Goal: Information Seeking & Learning: Learn about a topic

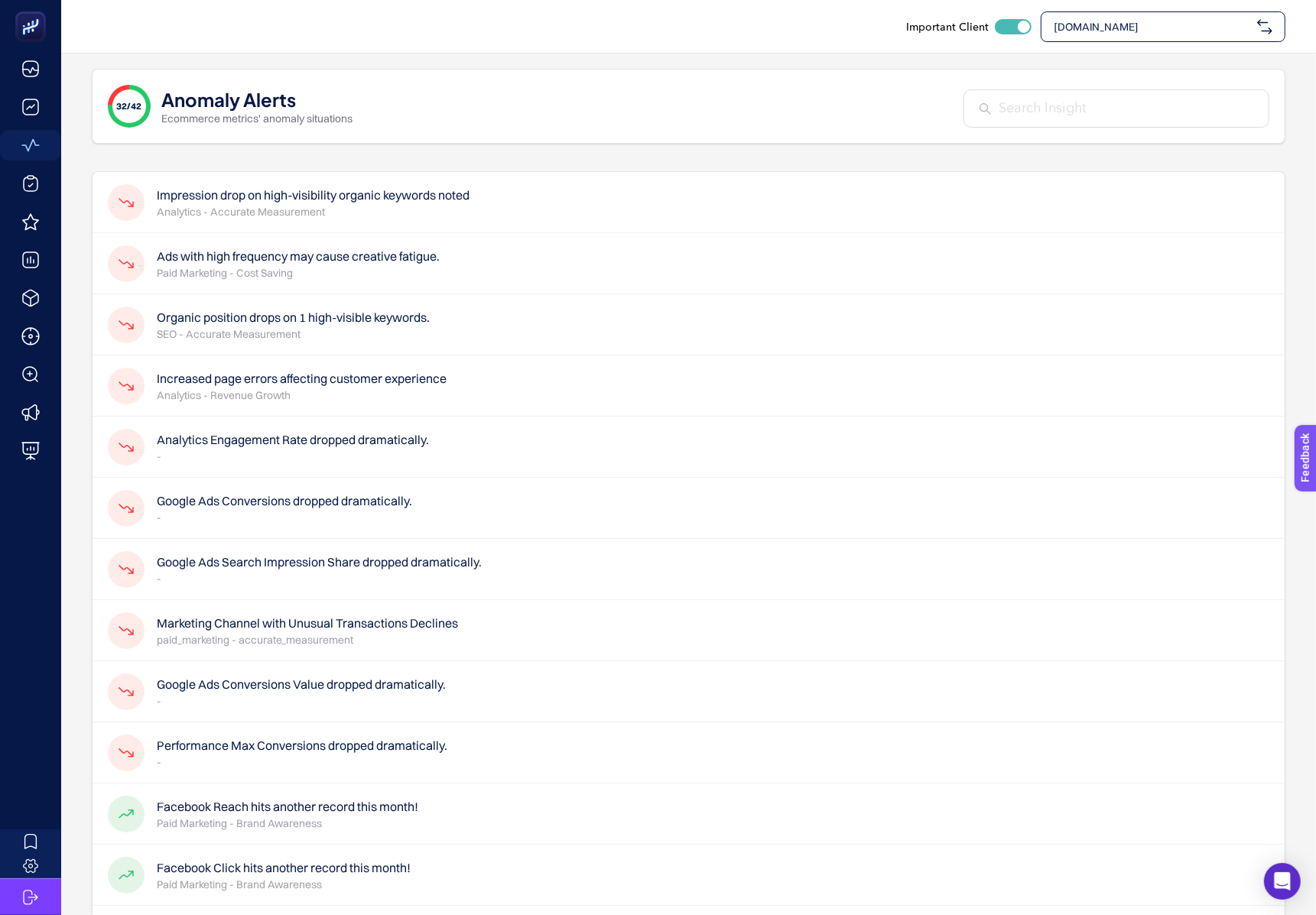
click at [1126, 39] on div "[DOMAIN_NAME]" at bounding box center [1163, 27] width 244 height 31
type input "hatem"
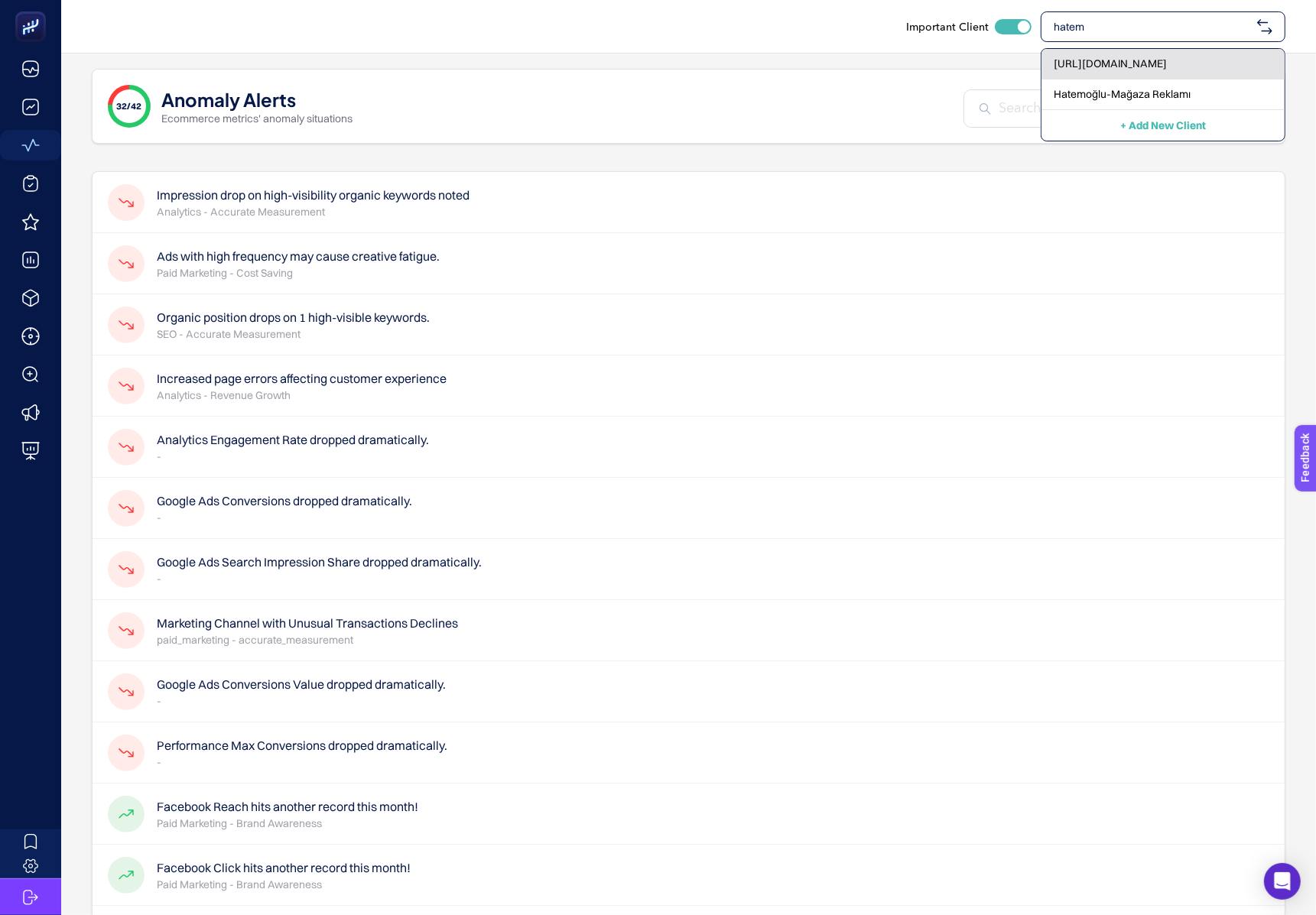
click at [1082, 62] on span "[URL][DOMAIN_NAME]" at bounding box center [1110, 63] width 113 height 15
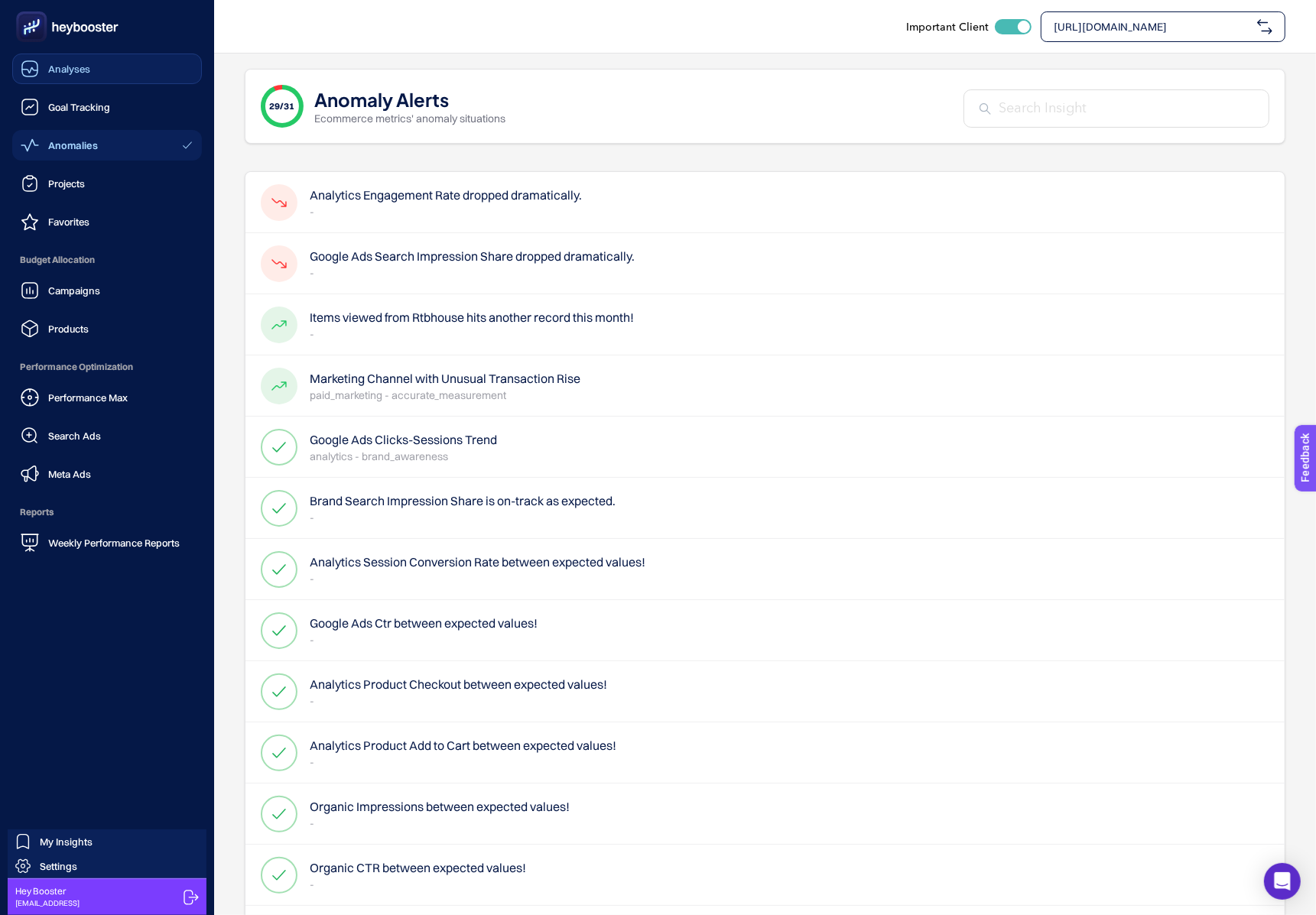
click at [44, 72] on div "Analyses" at bounding box center [56, 69] width 70 height 19
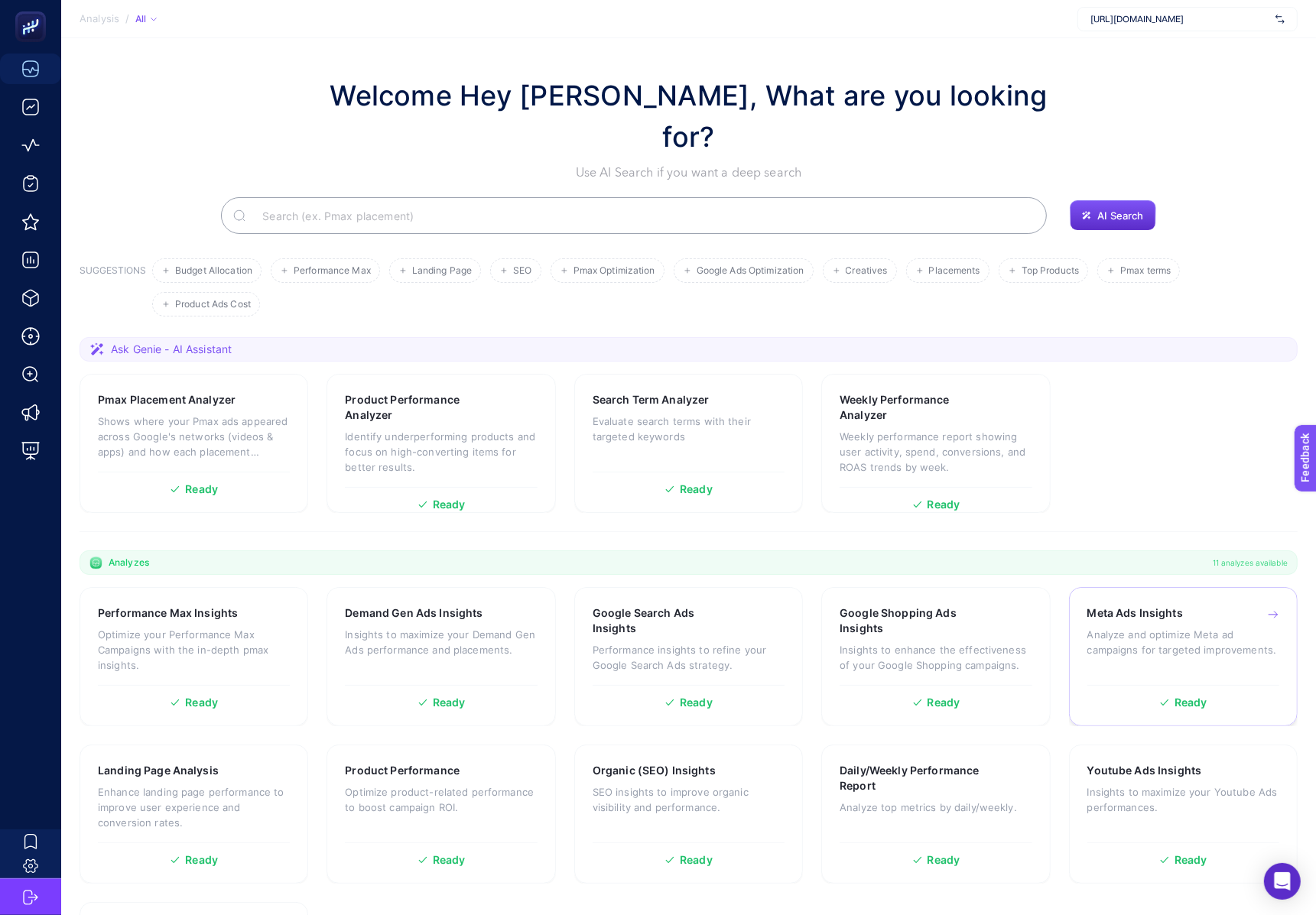
click at [1142, 627] on p "Analyze and optimize Meta ad campaigns for targeted improvements." at bounding box center [1183, 642] width 192 height 31
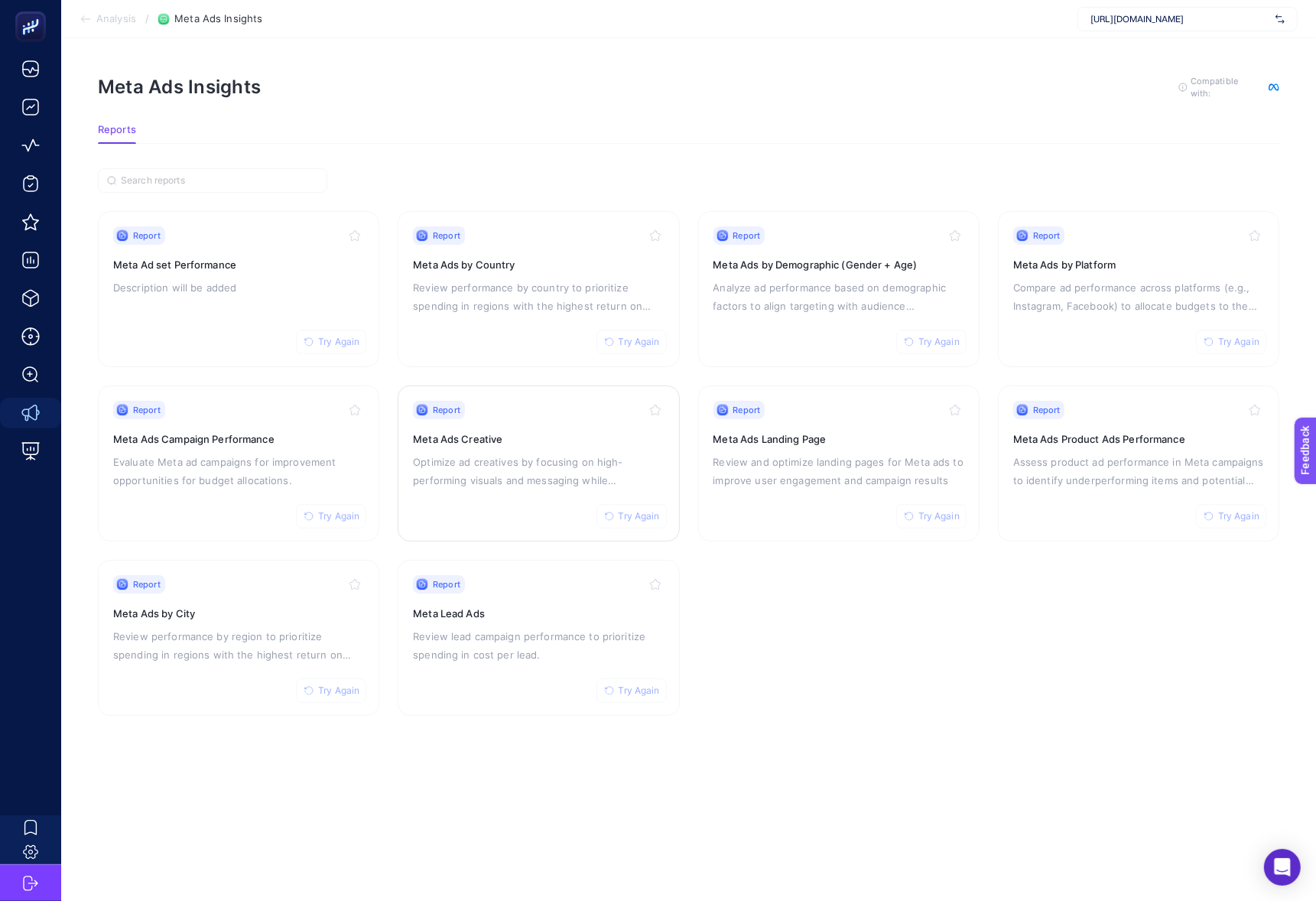
click at [511, 467] on p "Optimize ad creatives by focusing on high-performing visuals and messaging whil…" at bounding box center [538, 471] width 251 height 36
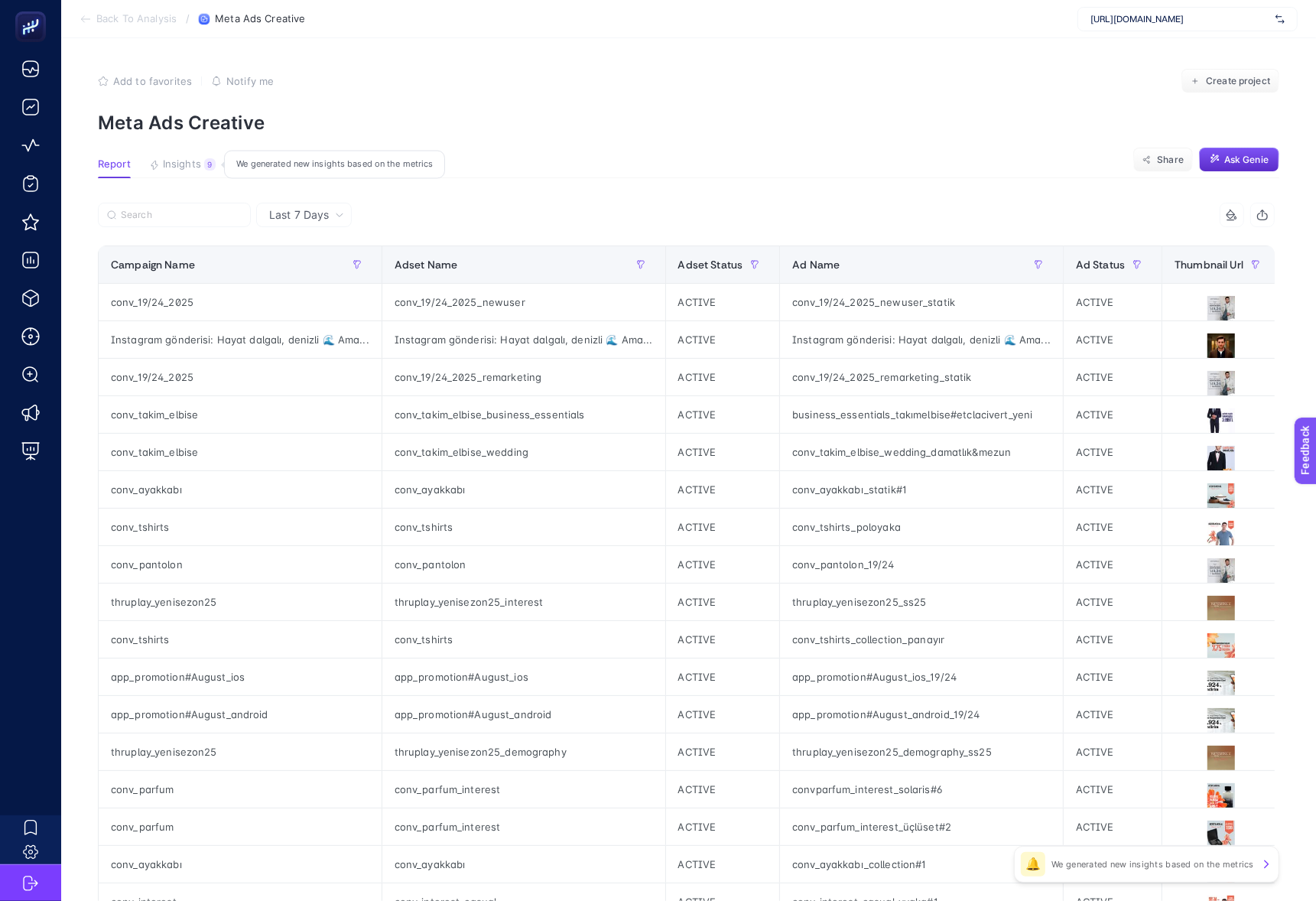
click at [195, 159] on span "Insights" at bounding box center [181, 165] width 38 height 12
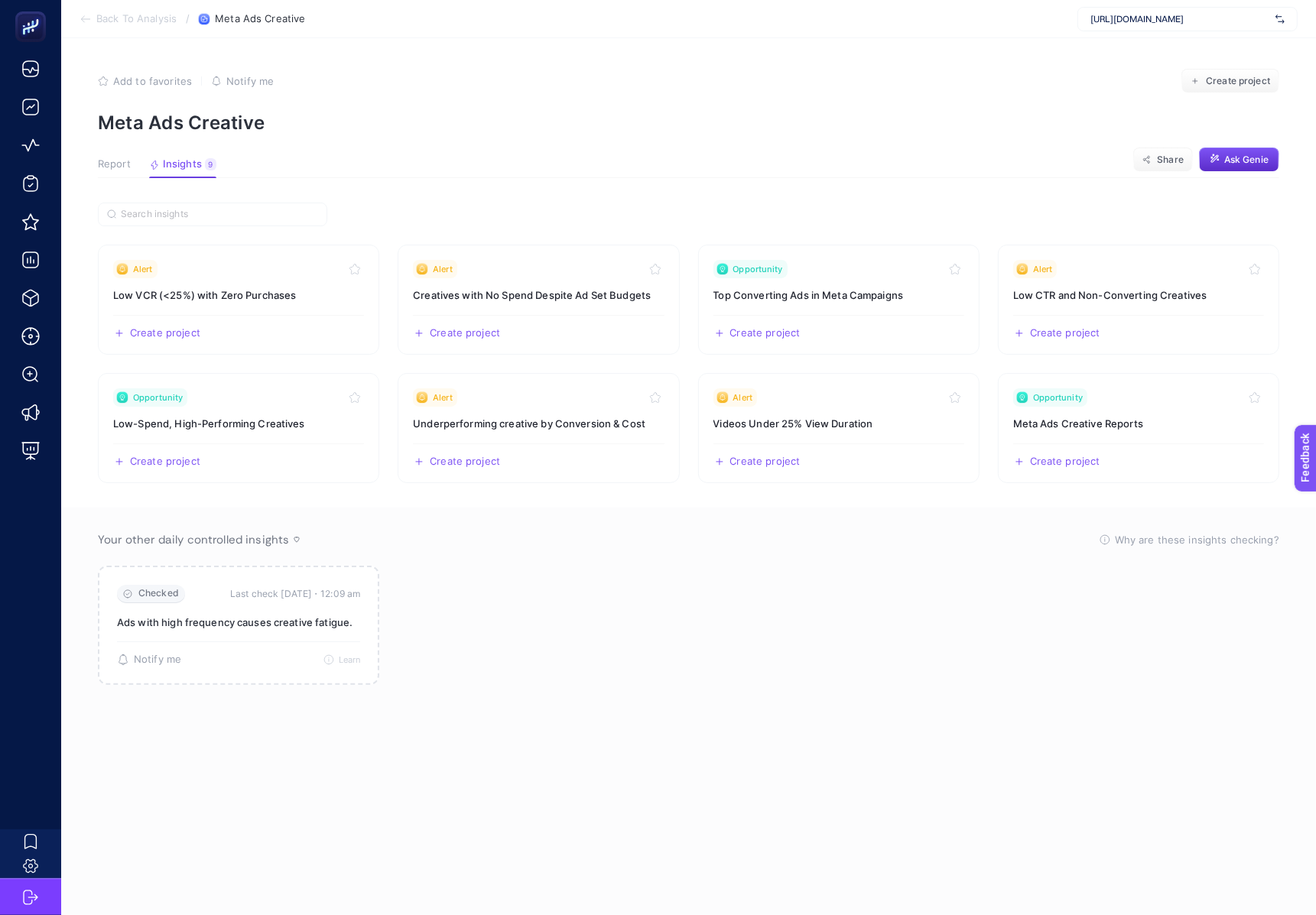
click at [1147, 28] on div "[URL][DOMAIN_NAME]" at bounding box center [1187, 19] width 220 height 25
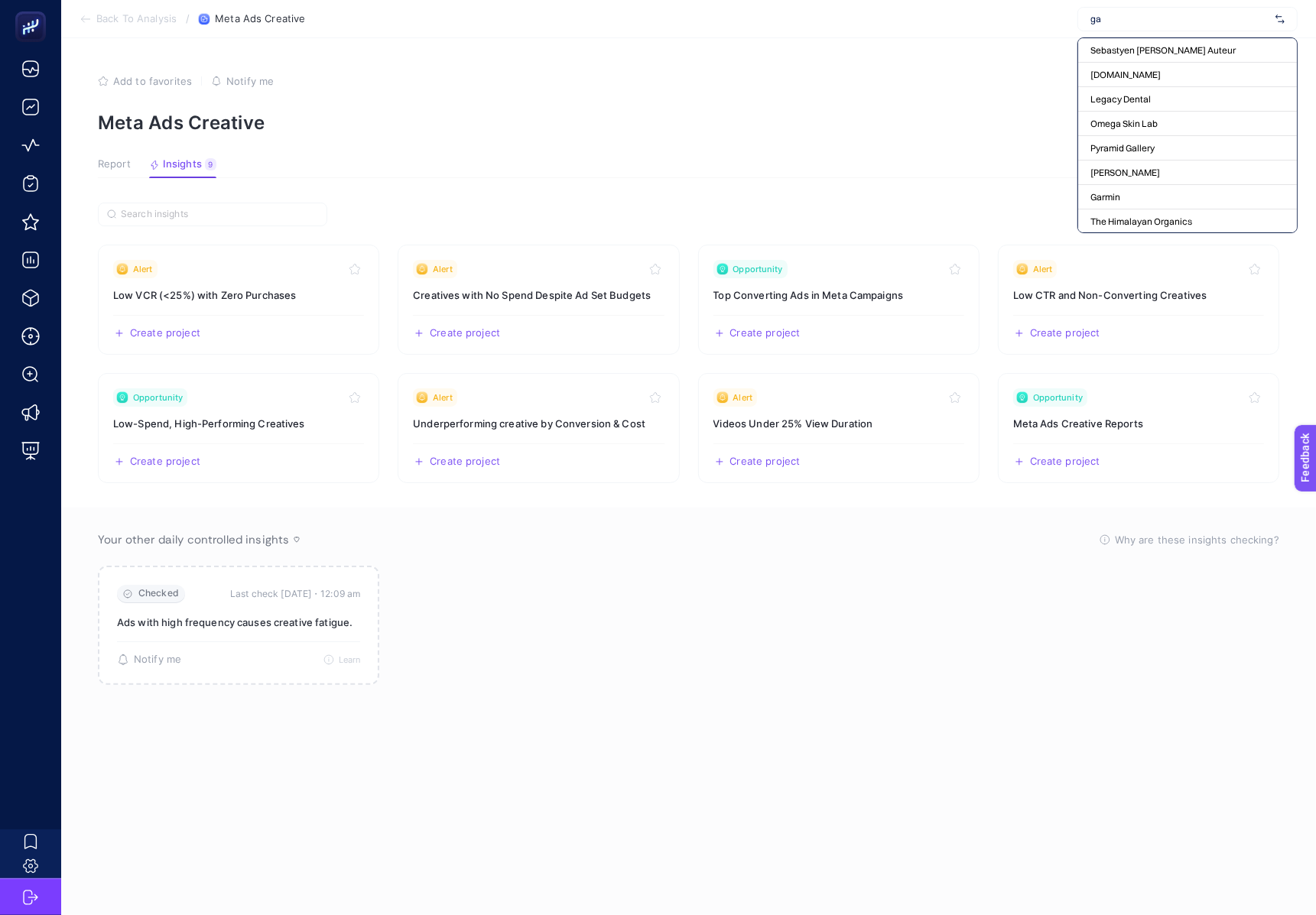
type input "g"
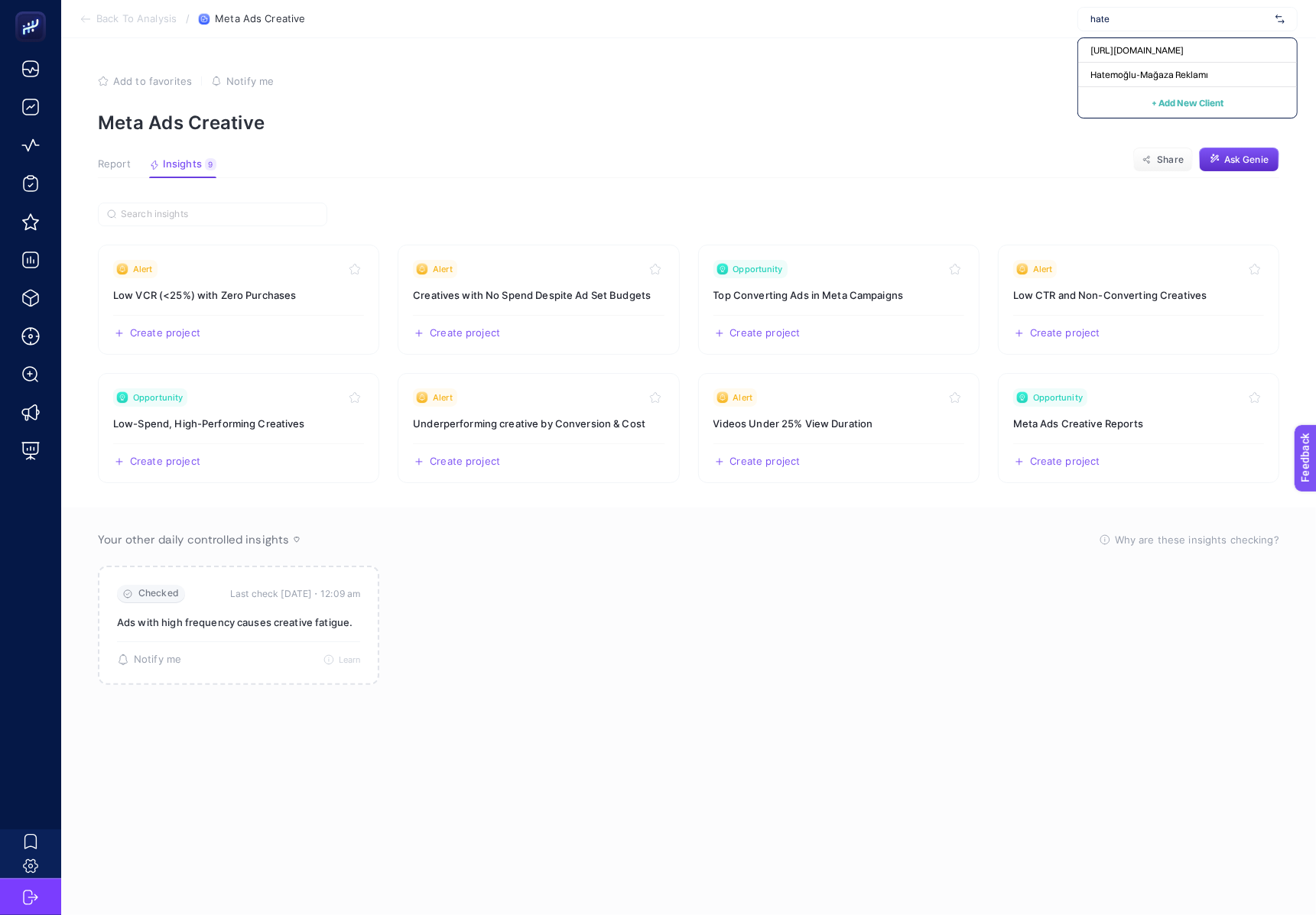
type input "hatem"
click at [1159, 69] on span "Hatemoğlu-Mağaza Reklamı" at bounding box center [1149, 75] width 118 height 12
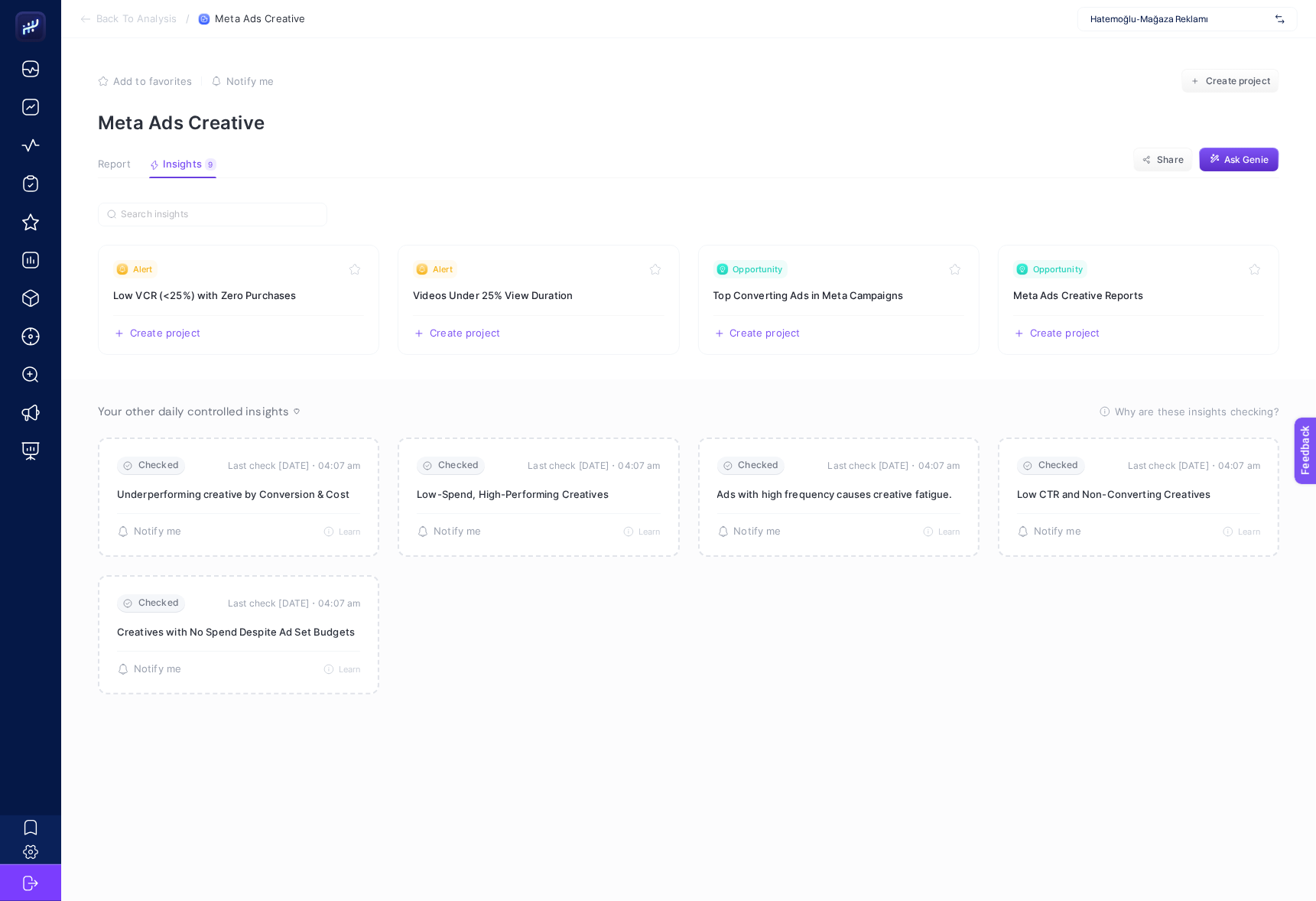
click at [130, 165] on div "Report Insights 9 We generated new insights based on the metrics" at bounding box center [156, 169] width 118 height 20
click at [125, 163] on span "Report" at bounding box center [114, 165] width 32 height 12
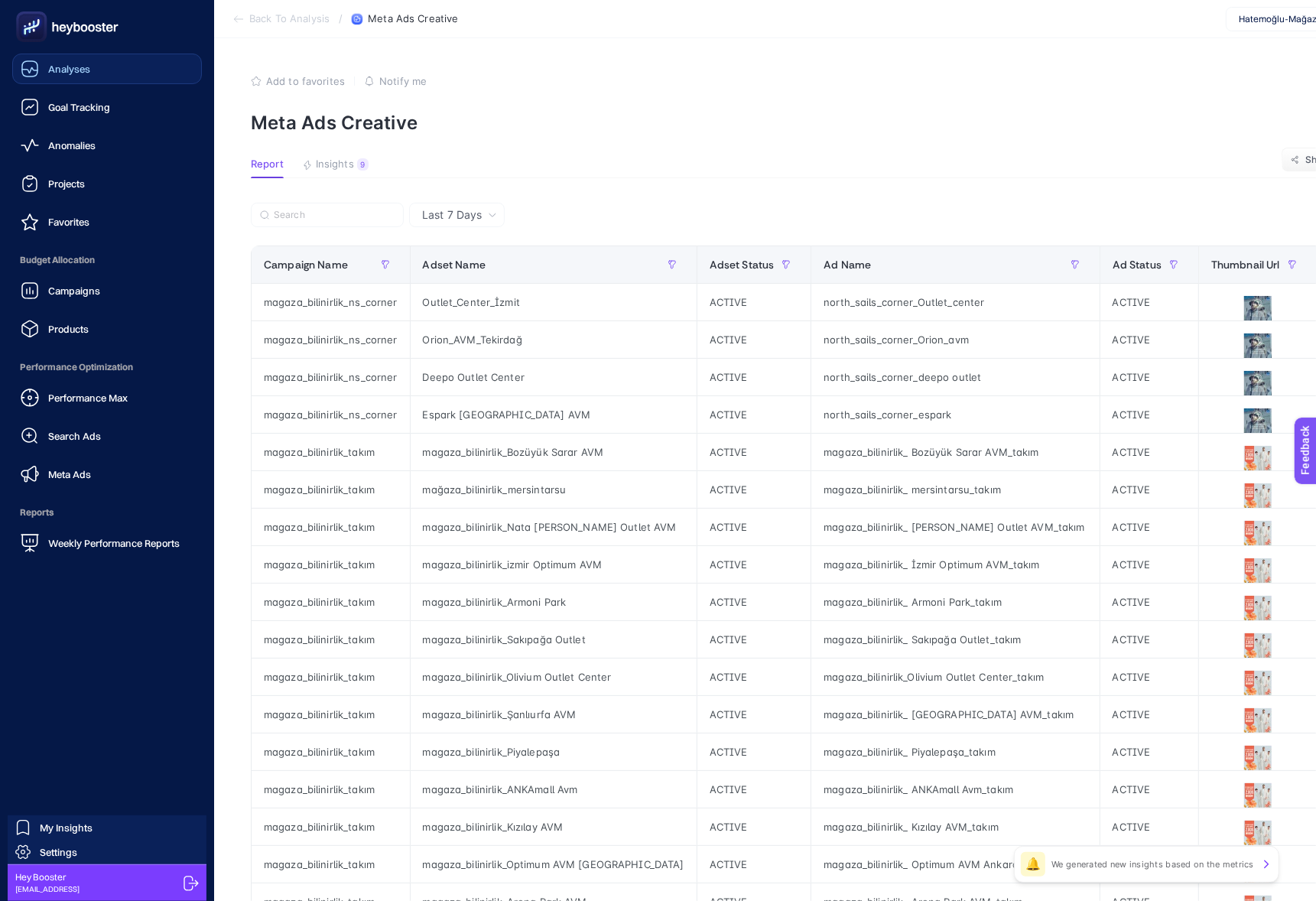
click at [24, 67] on icon at bounding box center [30, 69] width 19 height 19
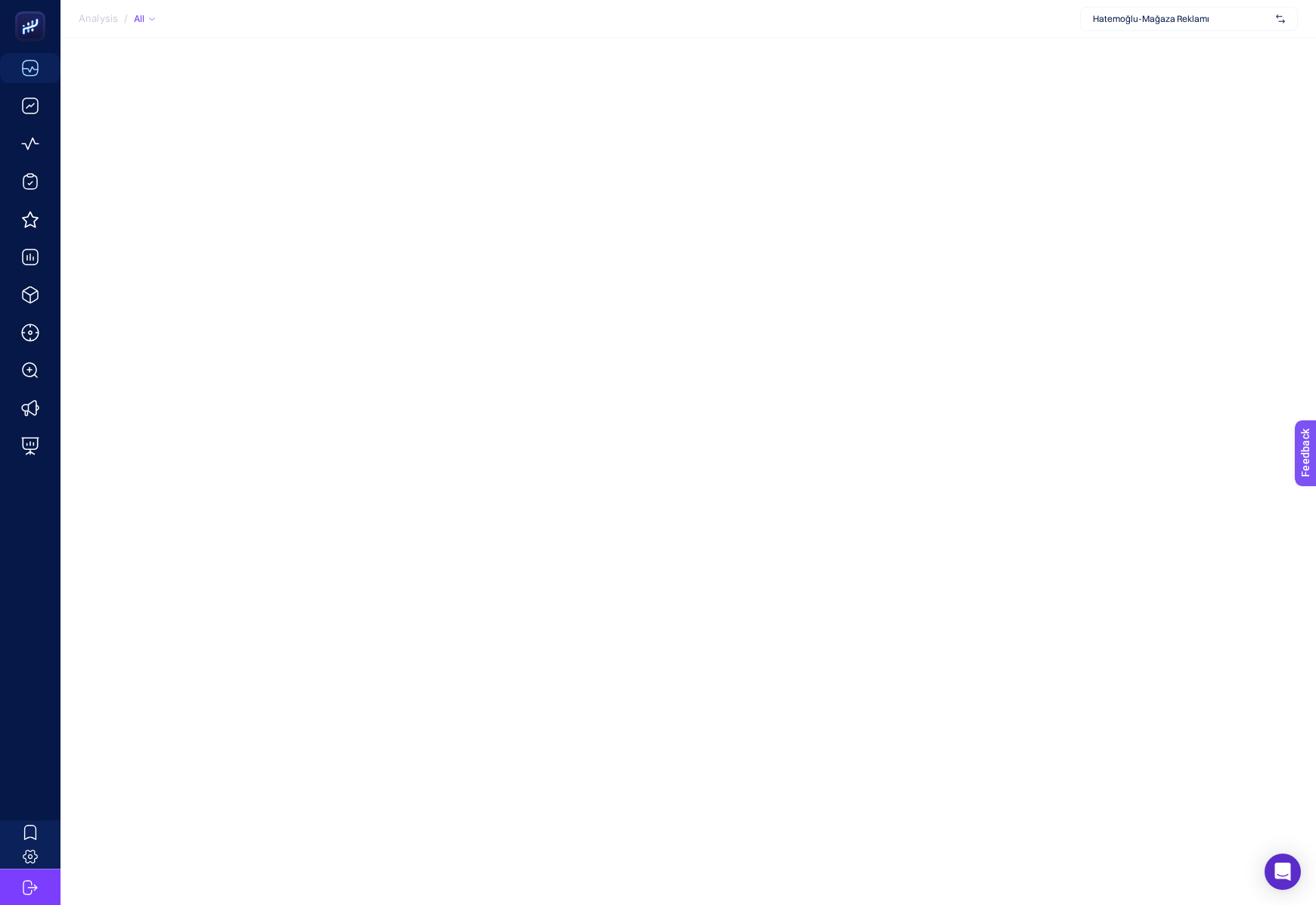
click at [1103, 18] on span "Hatemoğlu-Mağaza Reklamı" at bounding box center [1181, 19] width 177 height 12
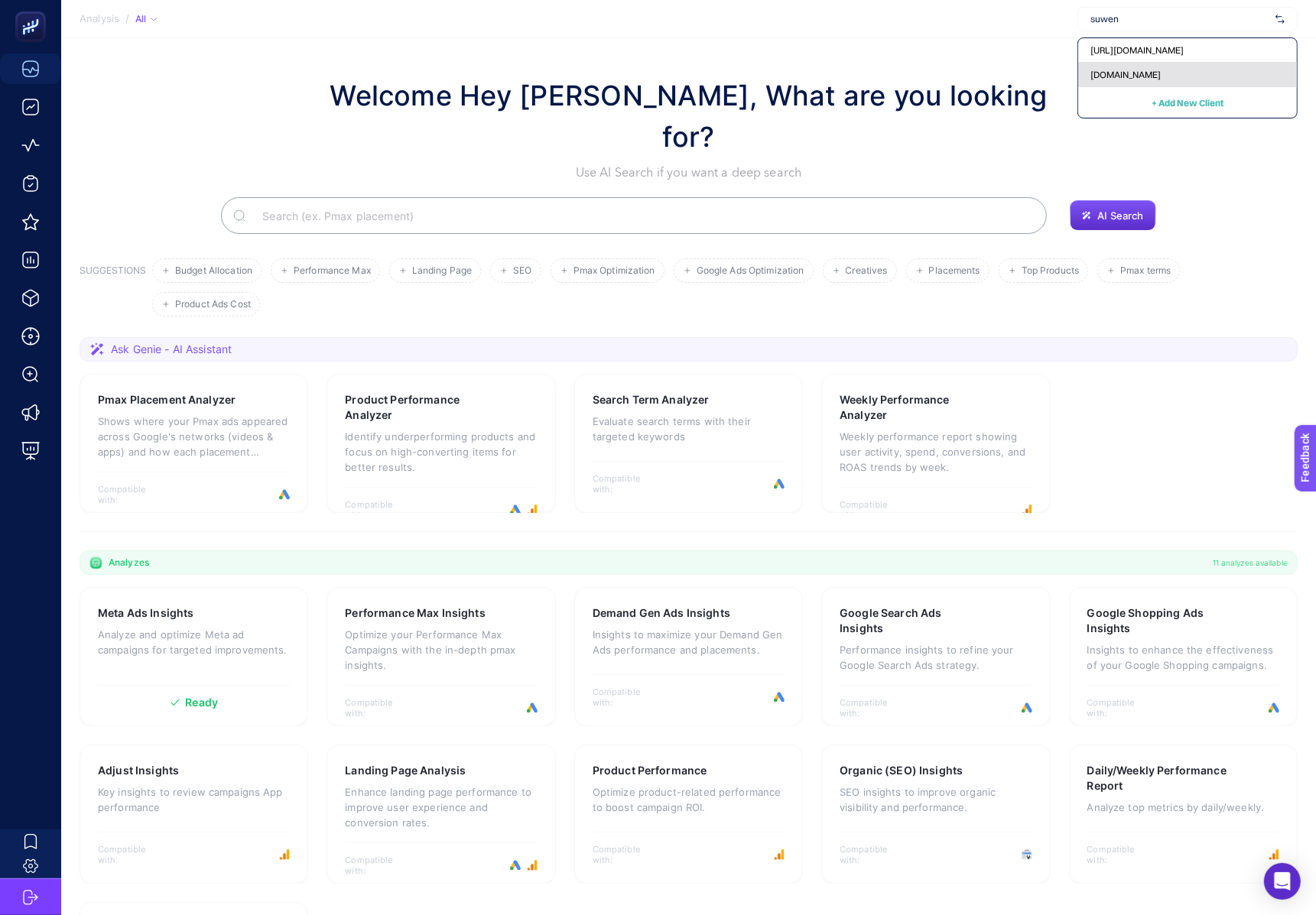
type input "suwen"
click at [1133, 75] on span "[DOMAIN_NAME]" at bounding box center [1125, 75] width 70 height 12
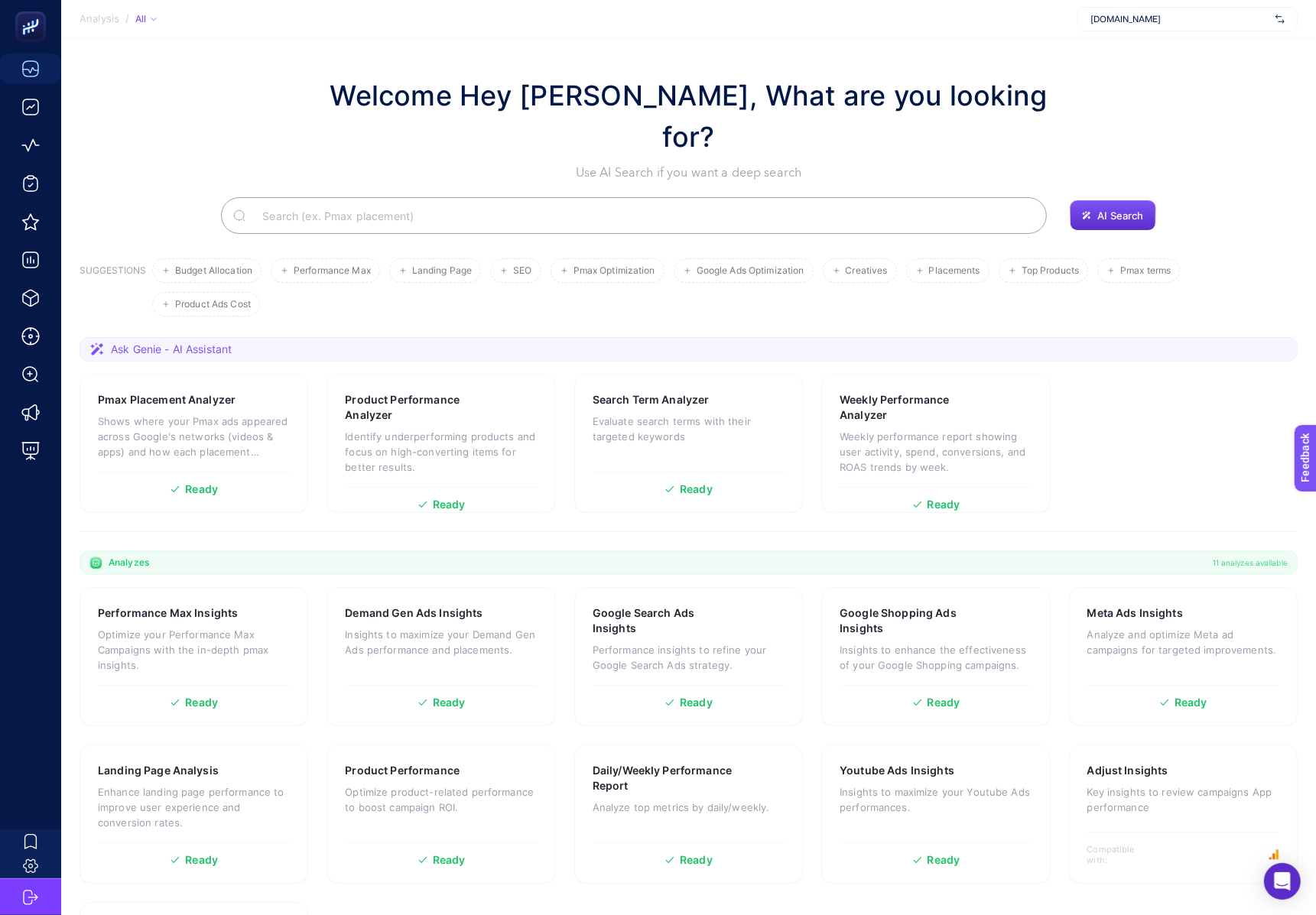
click at [306, 194] on input "Search" at bounding box center [642, 215] width 784 height 43
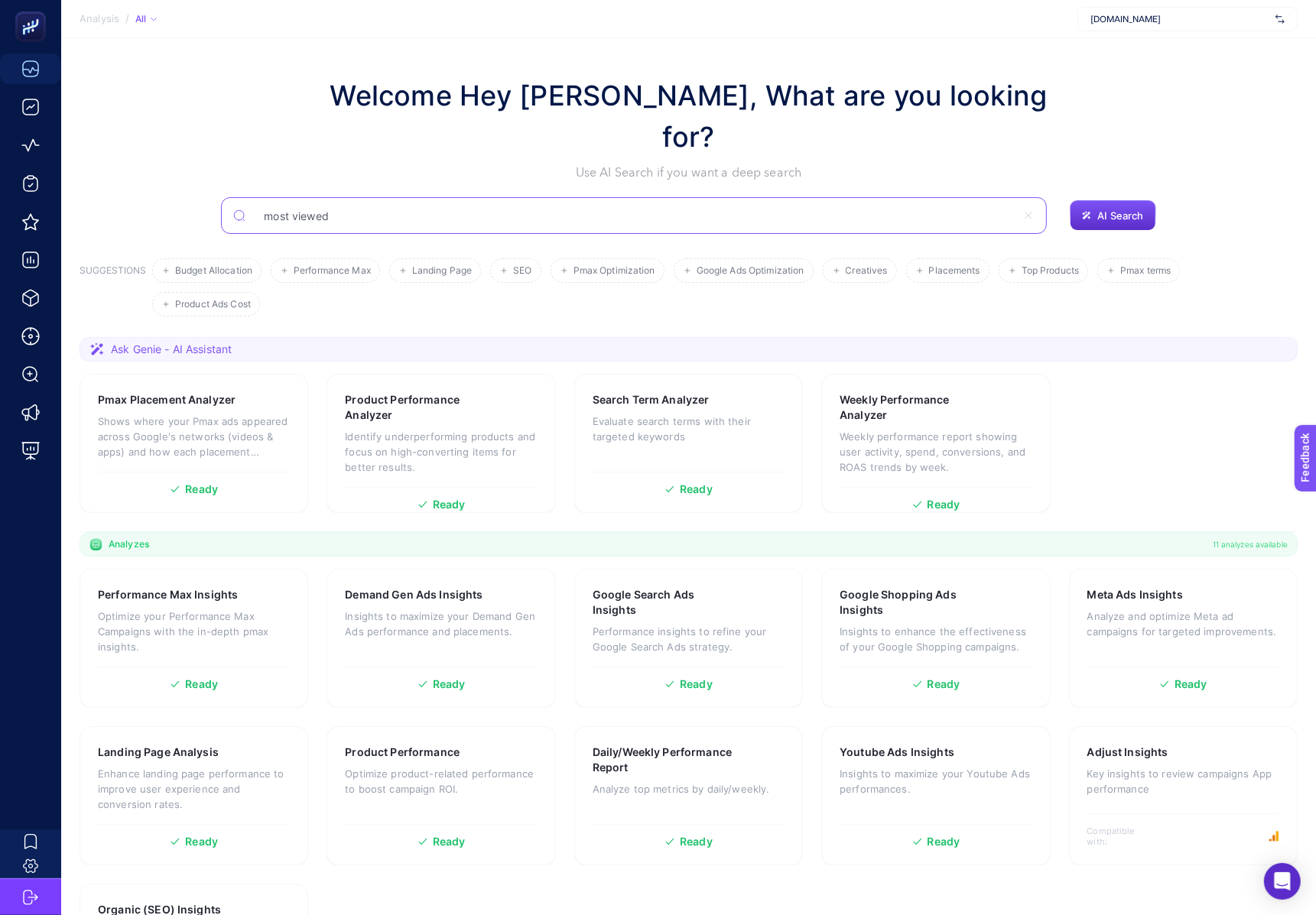
type input "most viewed"
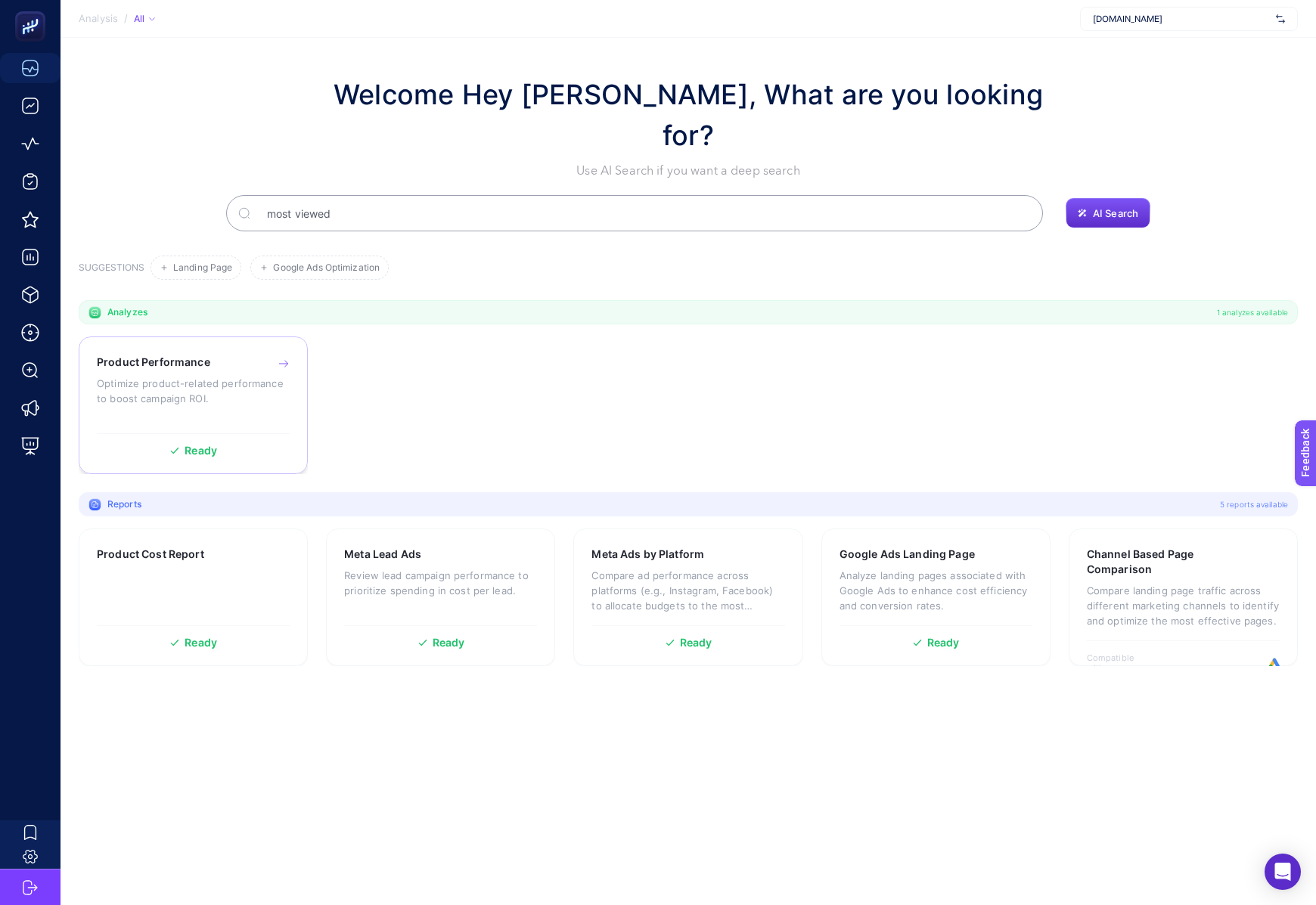
click at [212, 376] on p "Optimize product-related performance to boost campaign ROI." at bounding box center [193, 391] width 193 height 31
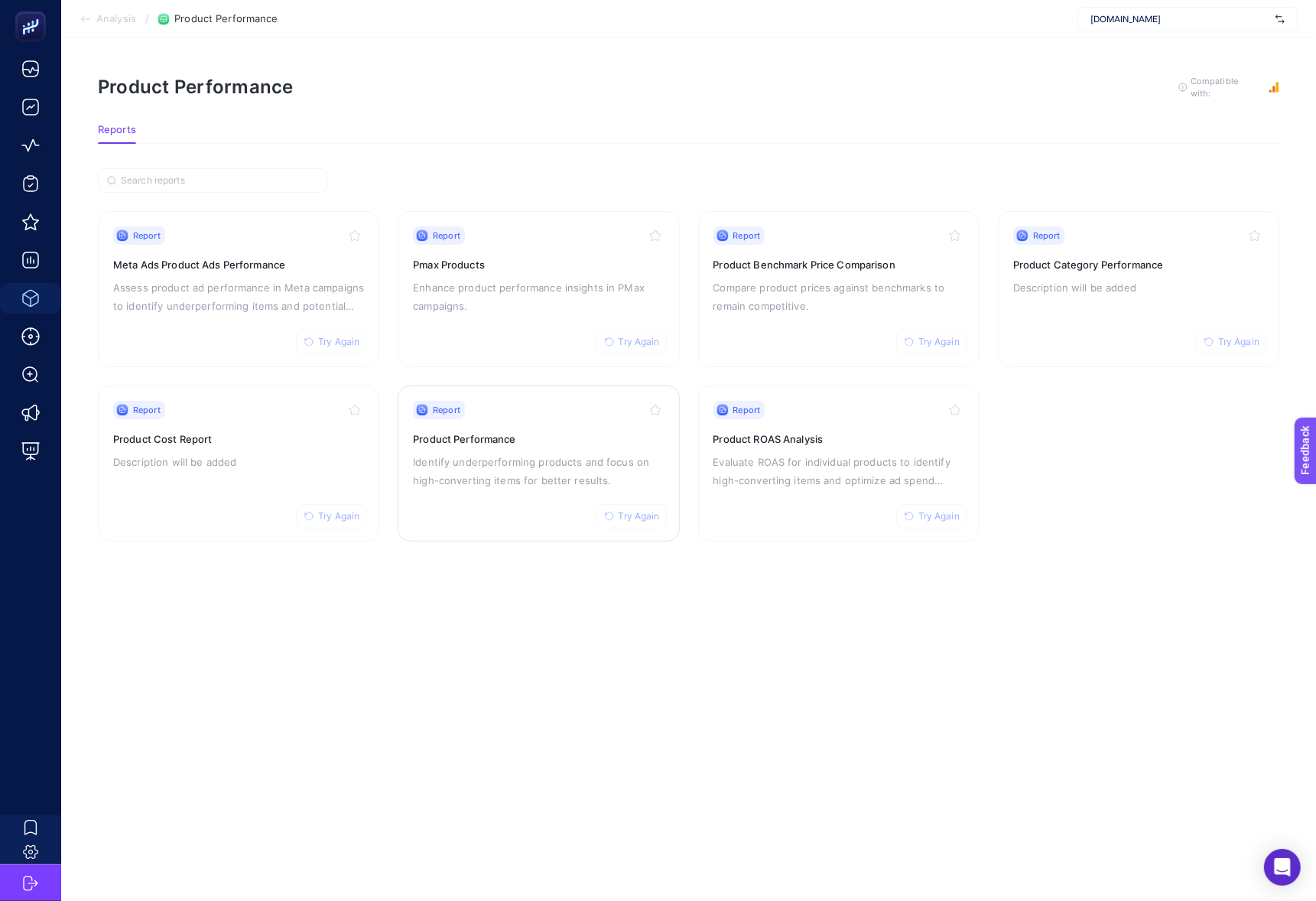
click at [579, 453] on p "Identify underperforming products and focus on high-converting items for better…" at bounding box center [538, 471] width 251 height 36
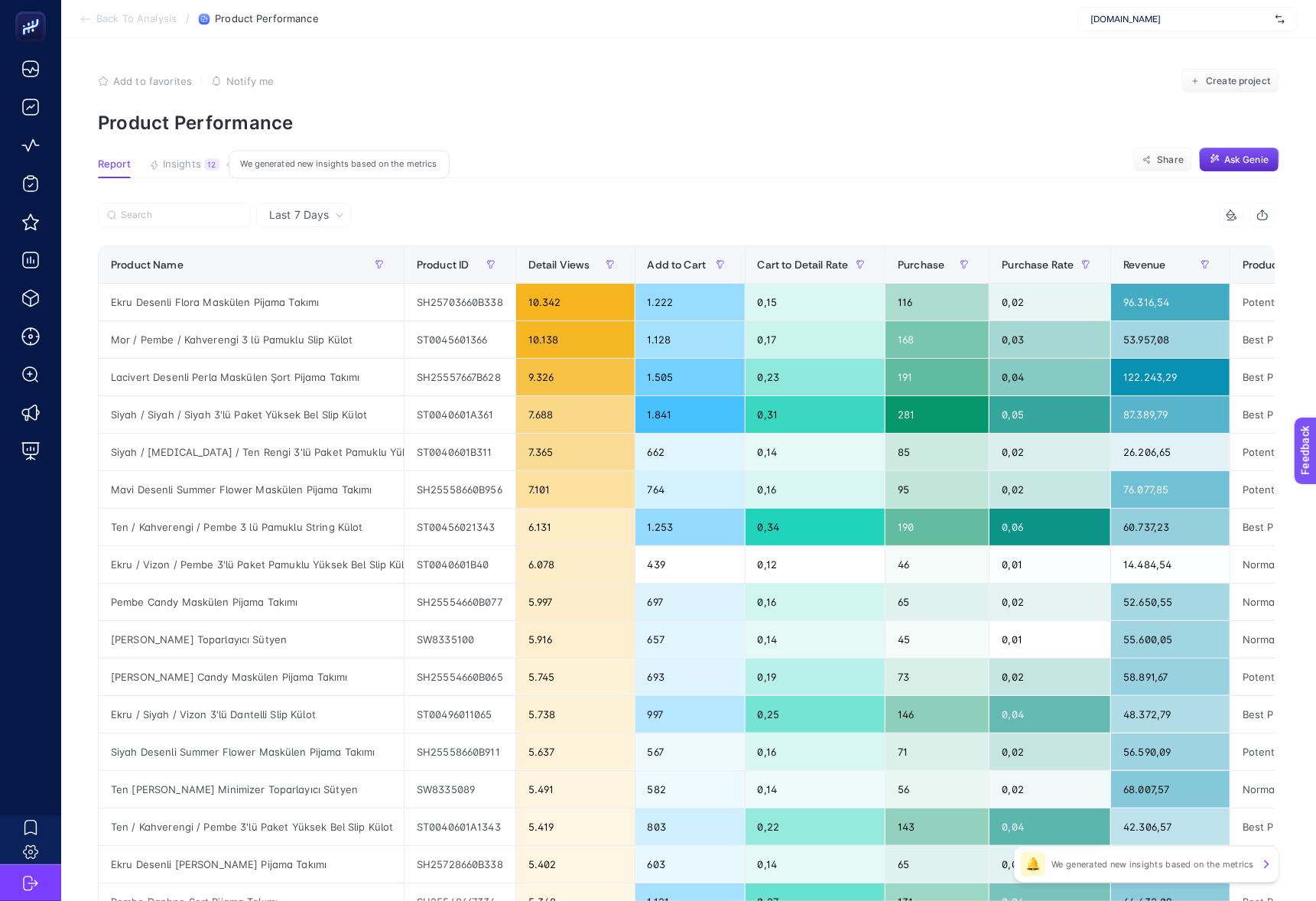
click at [181, 169] on span "Insights" at bounding box center [181, 165] width 38 height 12
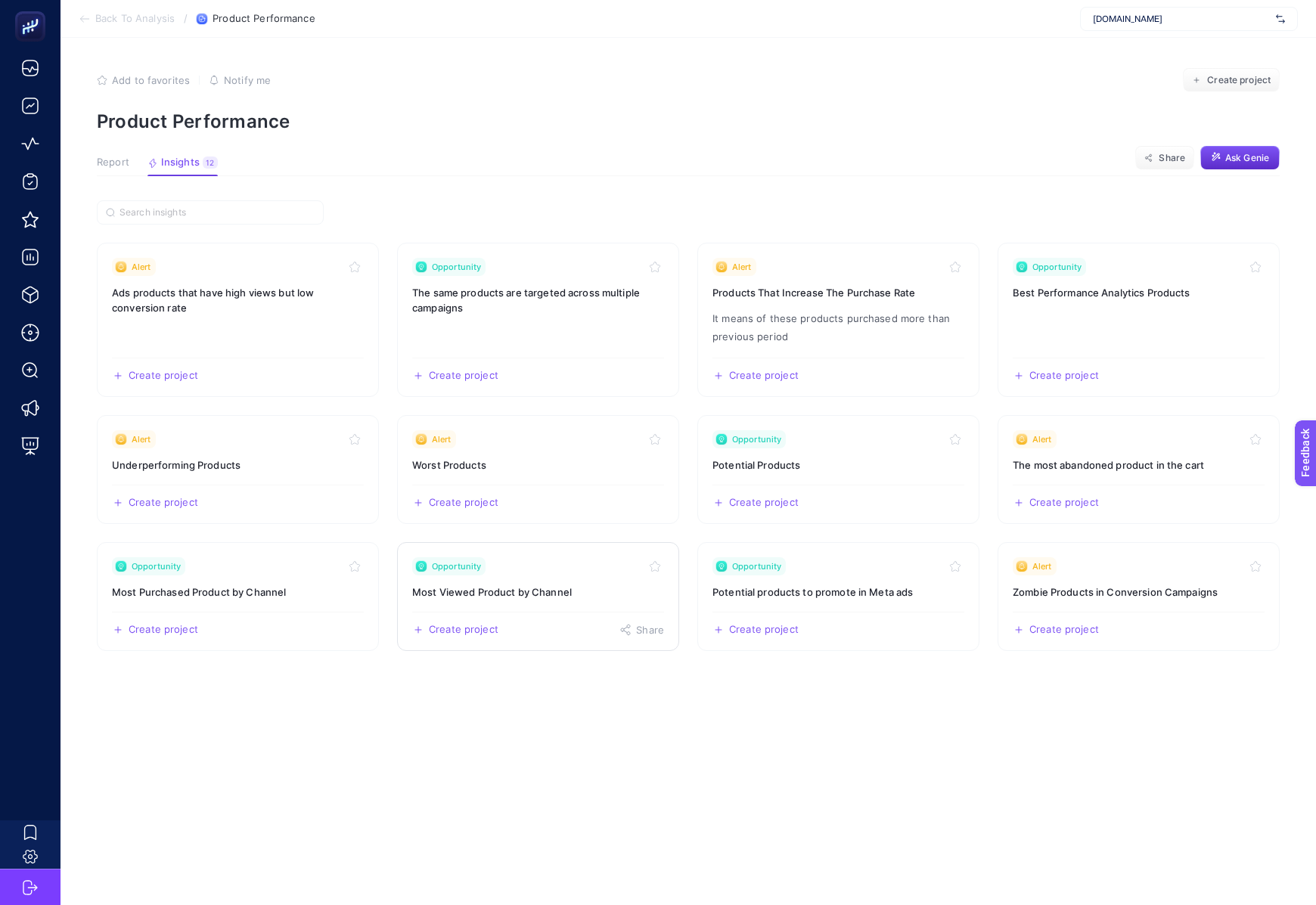
click at [530, 607] on link "Opportunity Most Viewed Product by Channel Create project Share" at bounding box center [538, 597] width 282 height 109
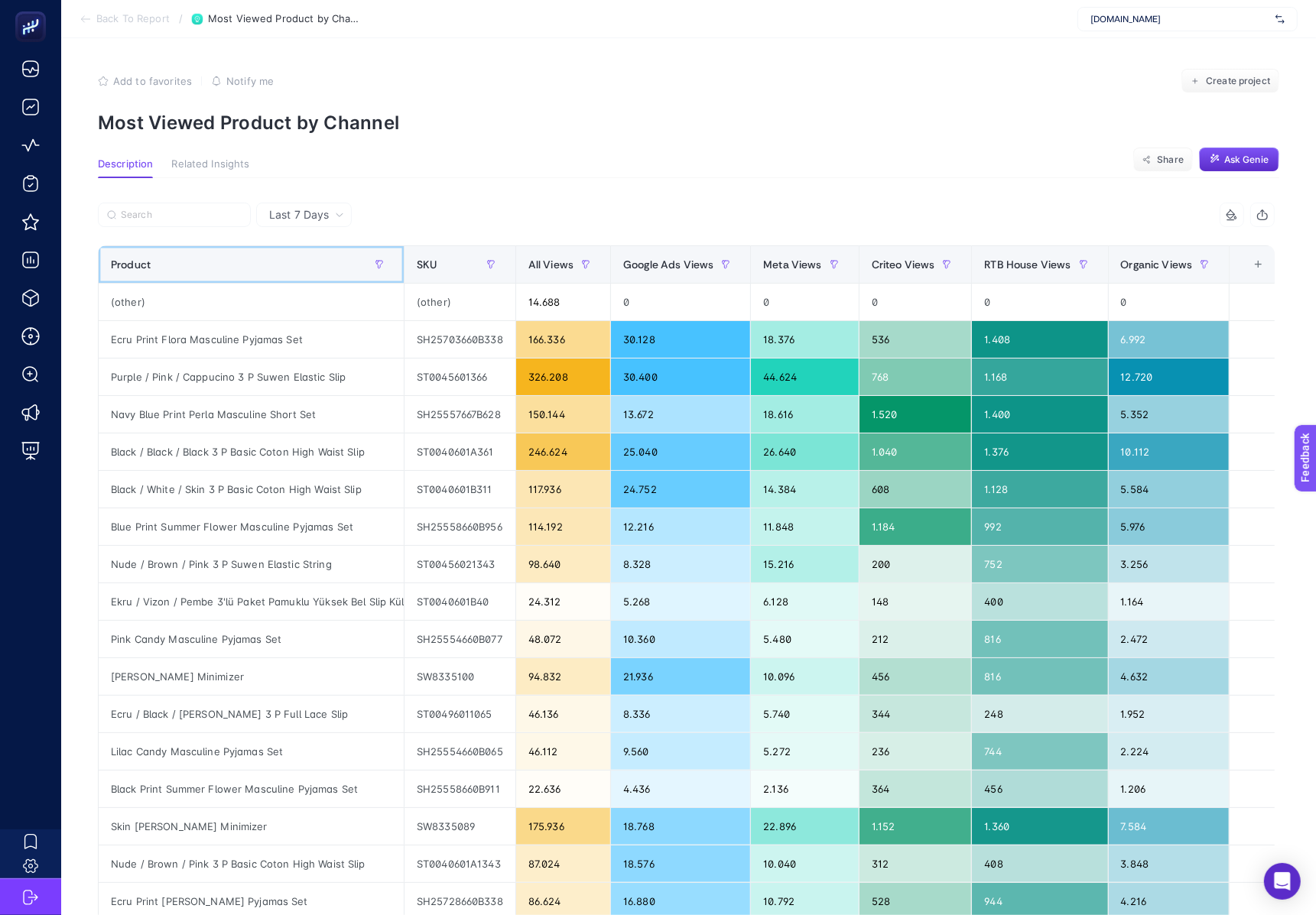
click at [313, 248] on th "Product" at bounding box center [251, 265] width 306 height 37
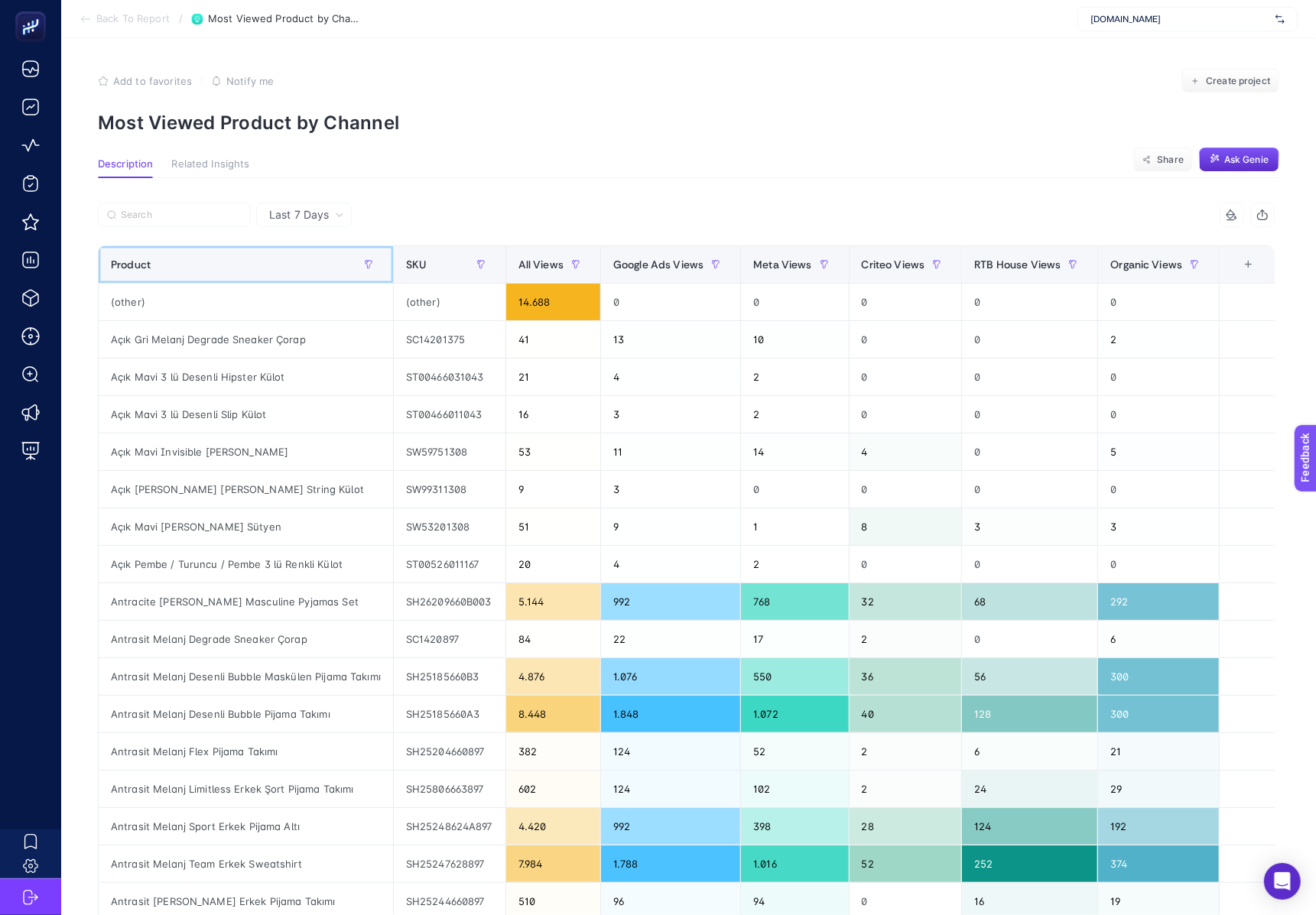
click at [313, 248] on th "Product" at bounding box center [245, 265] width 295 height 37
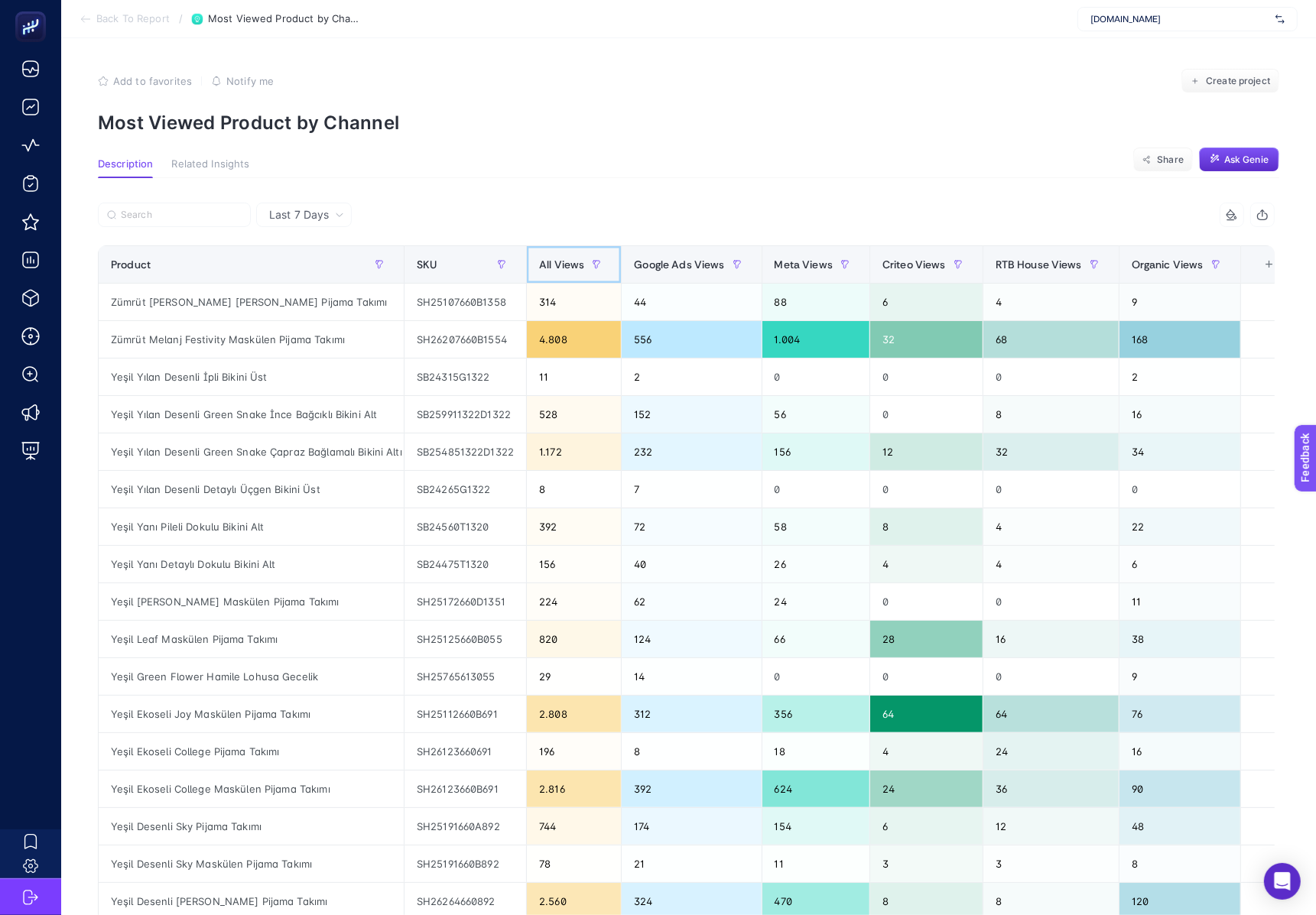
click at [574, 261] on span "All Views" at bounding box center [562, 265] width 45 height 12
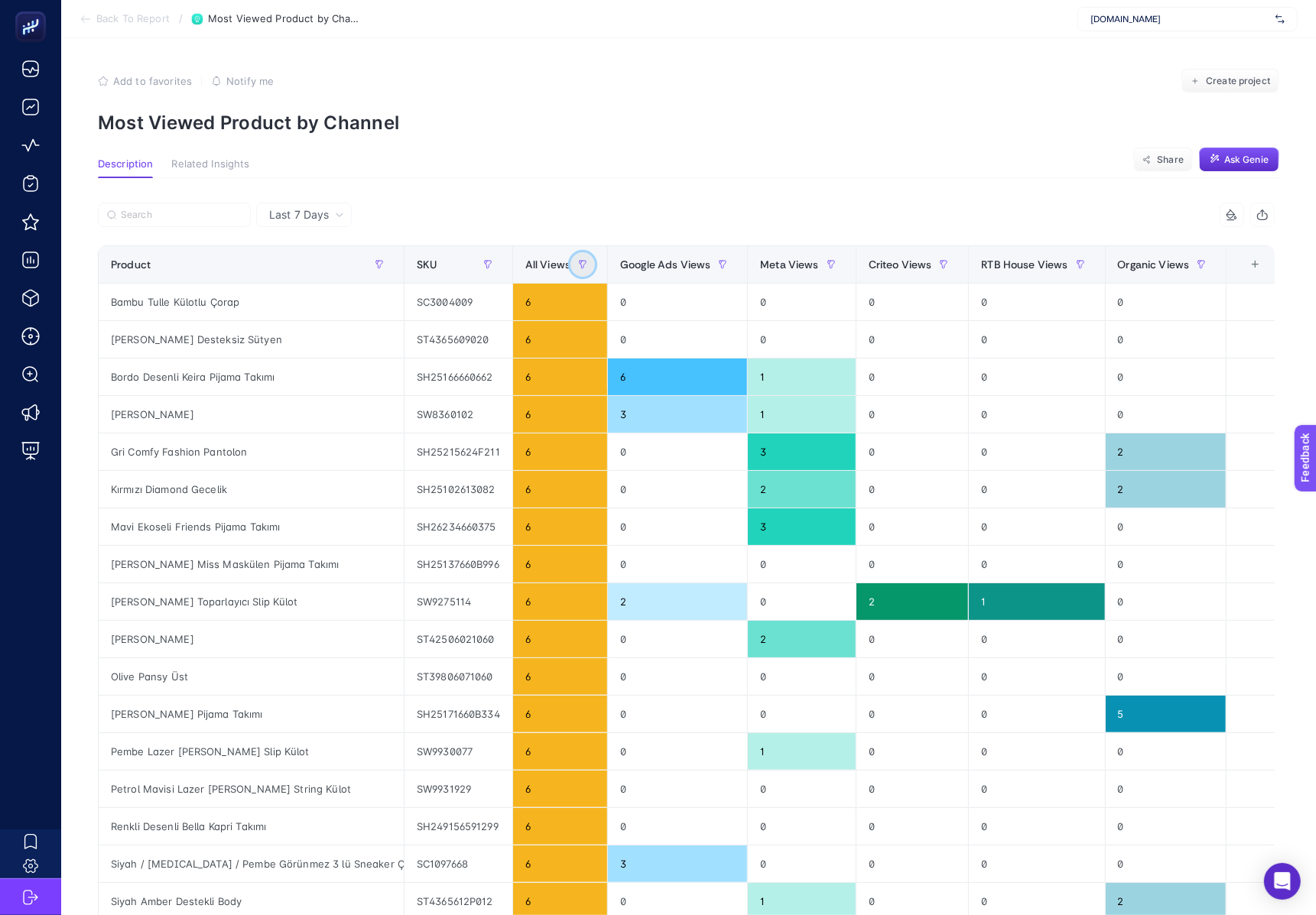
click at [580, 261] on icon "button" at bounding box center [581, 262] width 2 height 3
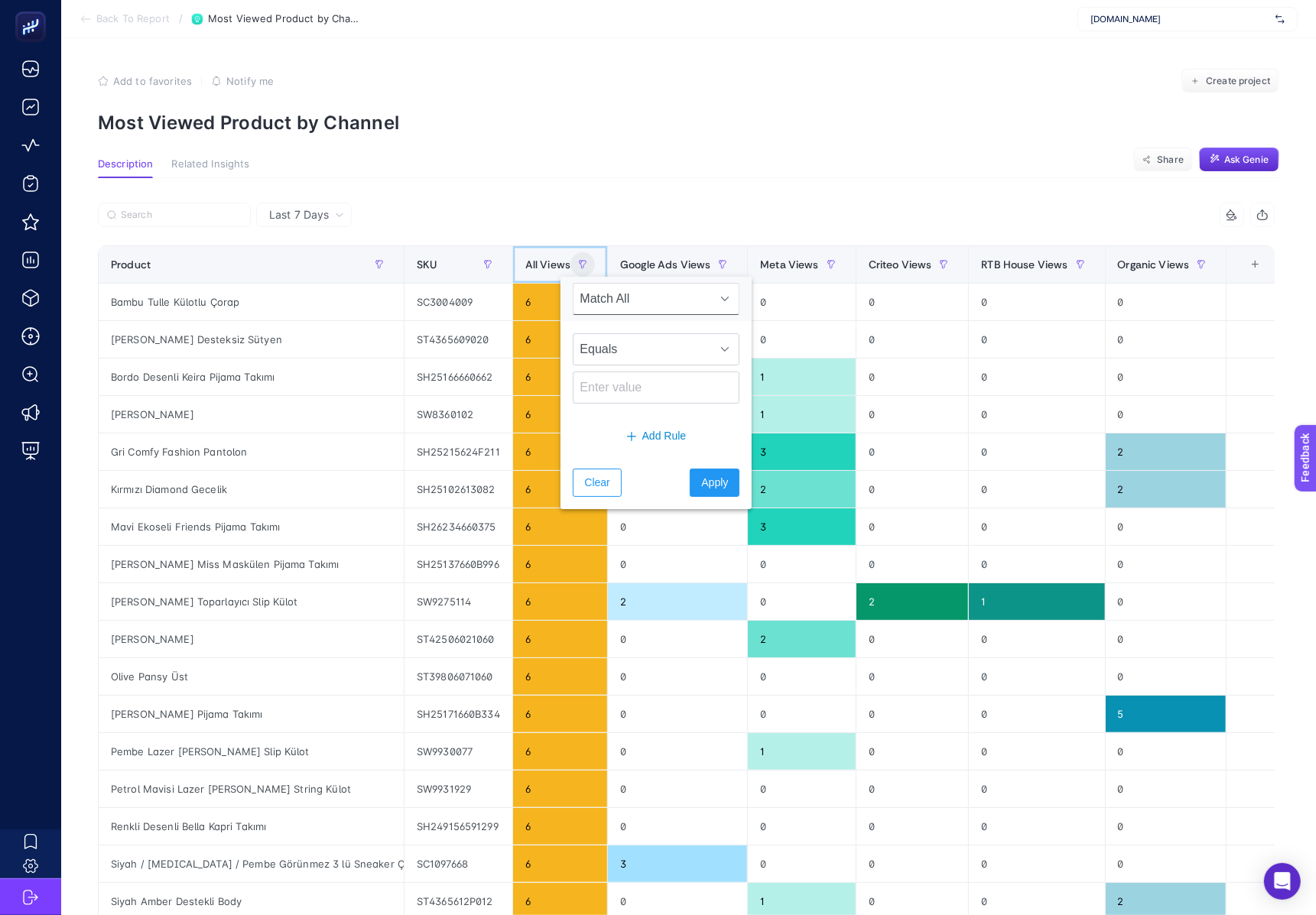
click at [542, 265] on span "All Views" at bounding box center [548, 265] width 45 height 12
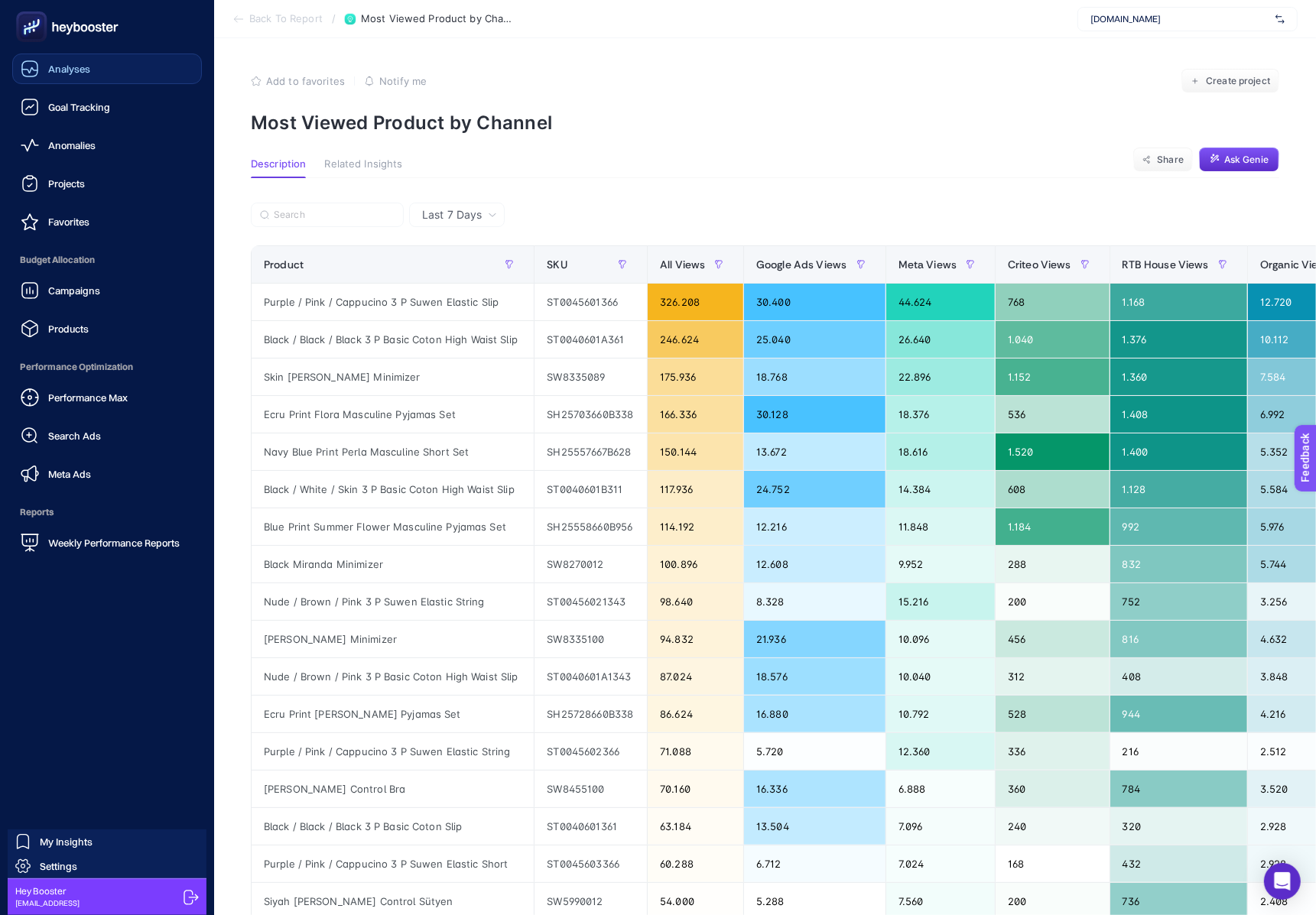
click at [37, 71] on icon at bounding box center [30, 69] width 15 height 15
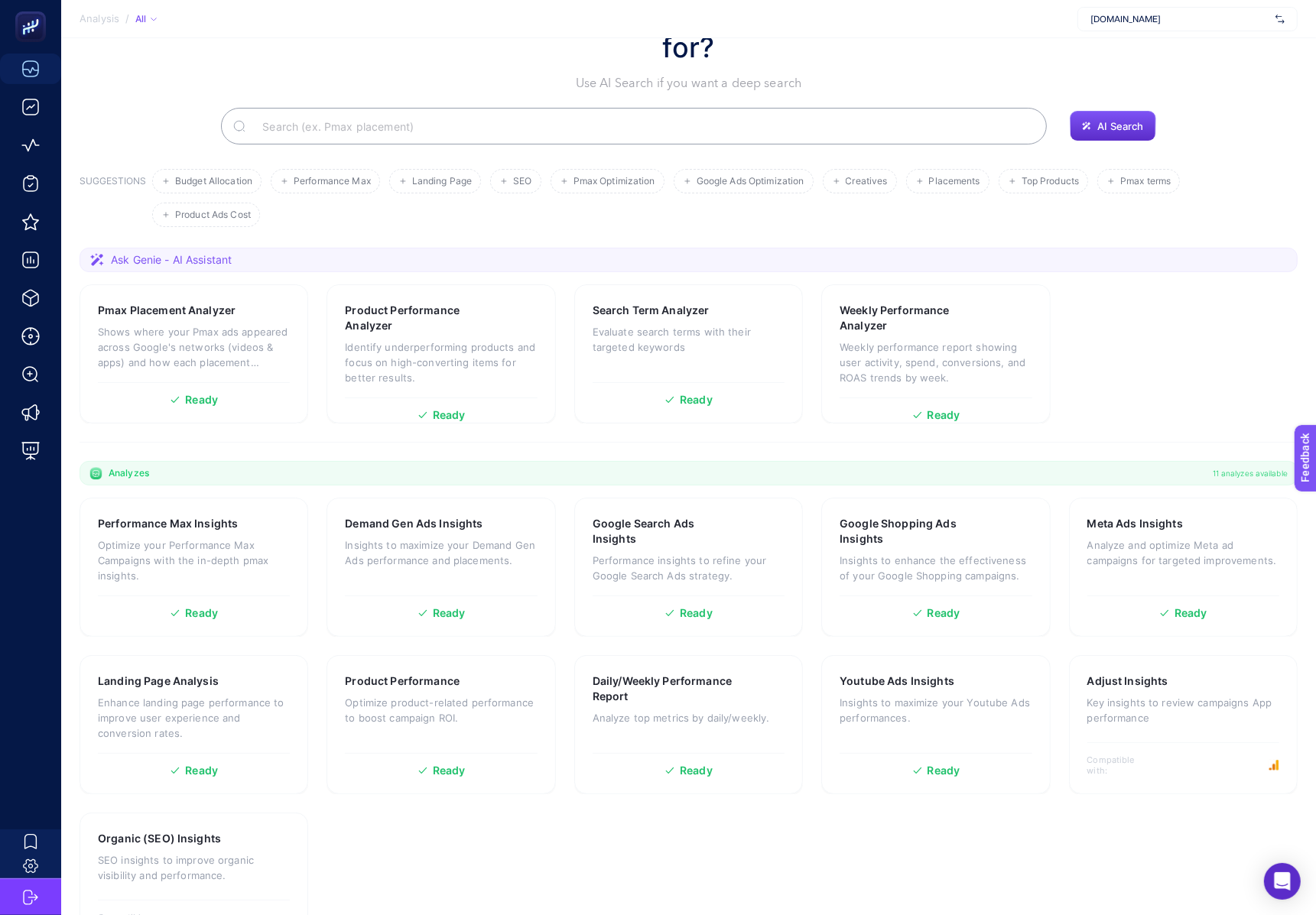
scroll to position [103, 0]
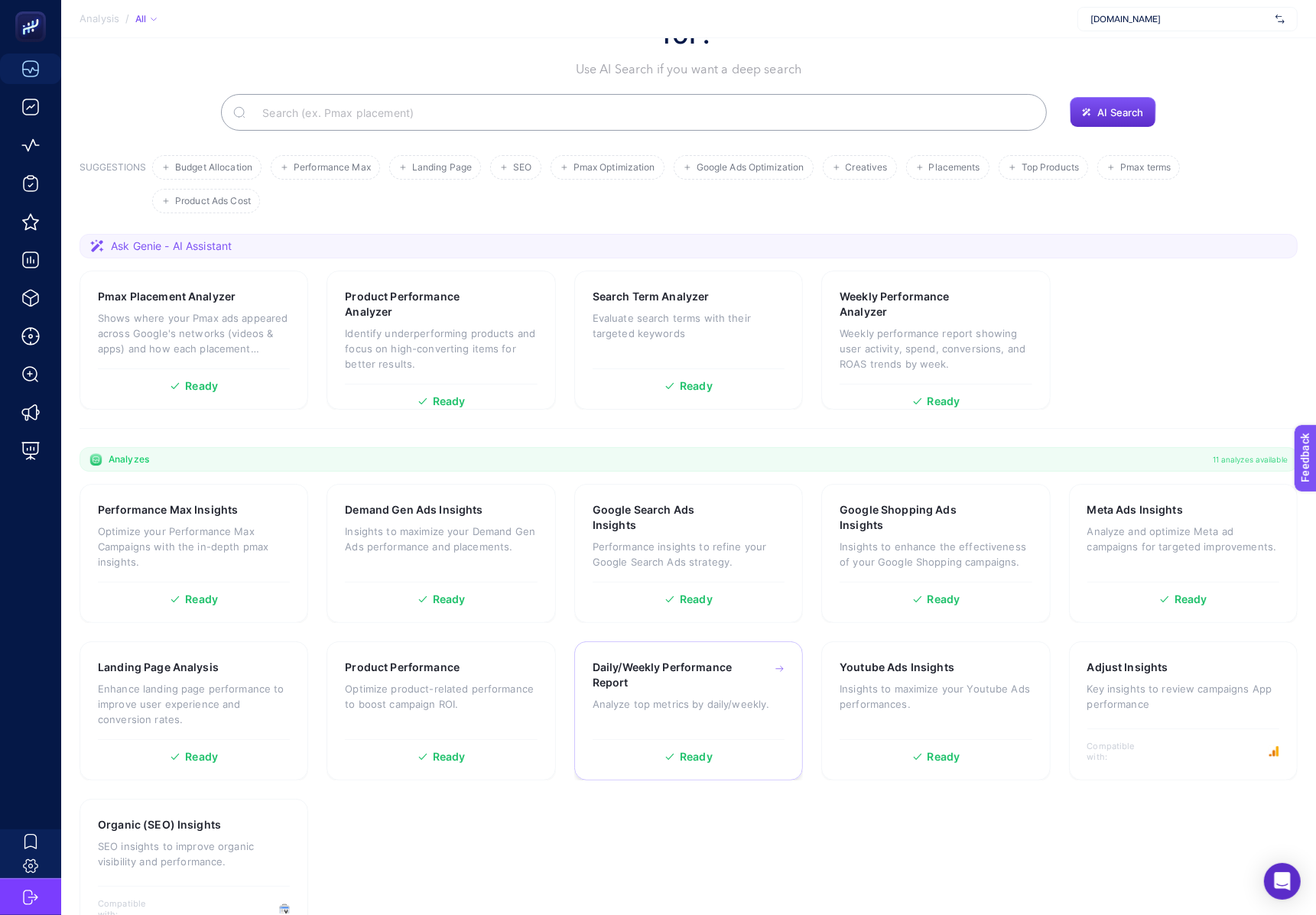
click at [676, 671] on div "Daily/Weekly Performance Report Analyze top metrics by daily/weekly." at bounding box center [689, 695] width 192 height 72
